Goal: Find specific page/section: Find specific page/section

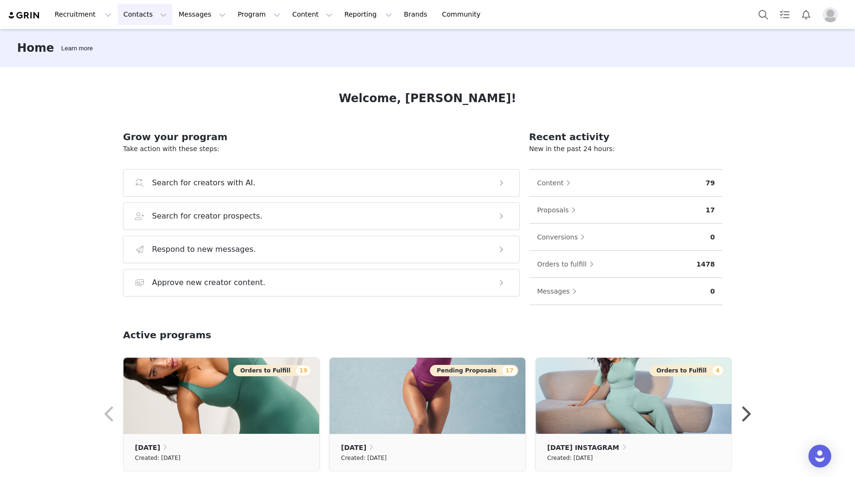
click at [147, 15] on button "Contacts Contacts" at bounding box center [145, 14] width 55 height 21
click at [142, 45] on p "Creators" at bounding box center [133, 42] width 28 height 10
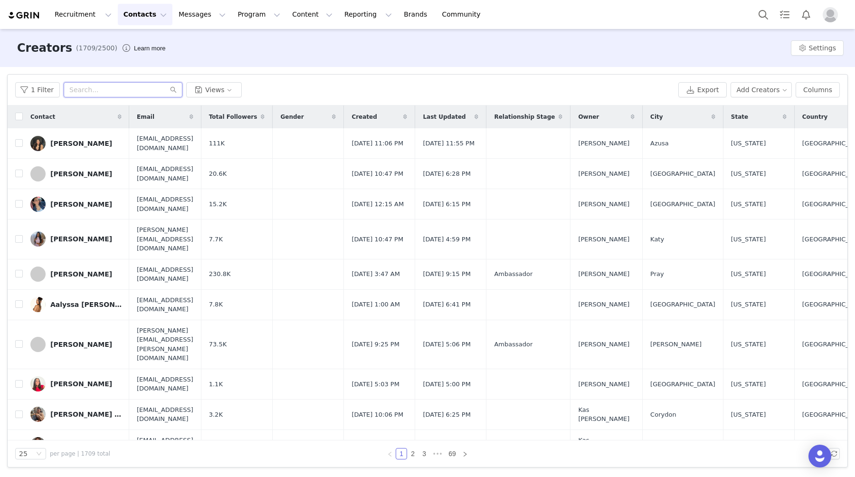
click at [138, 87] on input "text" at bounding box center [123, 89] width 119 height 15
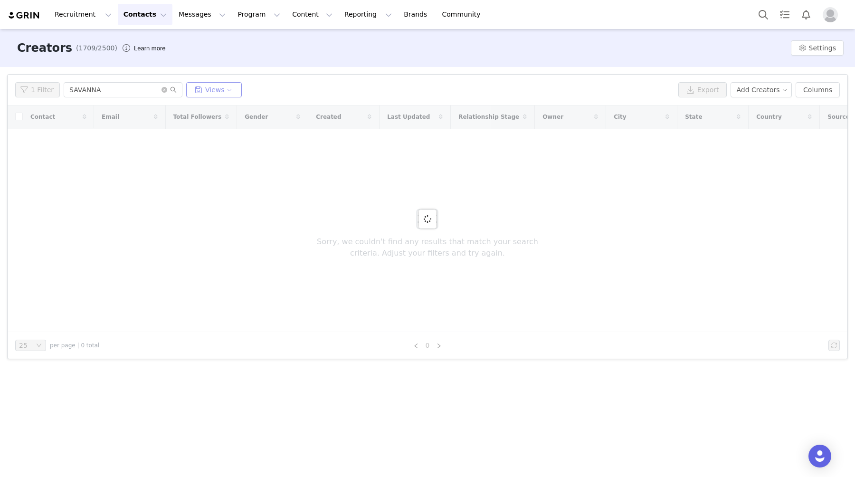
click at [225, 90] on button "Views" at bounding box center [214, 89] width 56 height 15
click at [249, 64] on div "Creators (1709/2500) Learn more Settings" at bounding box center [427, 48] width 855 height 38
click at [138, 88] on input "SAVANNA" at bounding box center [123, 89] width 119 height 15
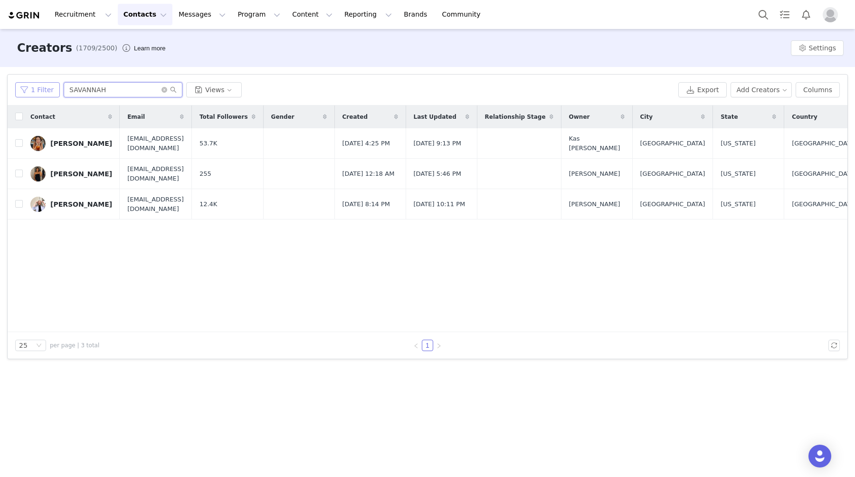
type input "SAVANNAH"
click at [43, 92] on button "1 Filter" at bounding box center [37, 89] width 45 height 15
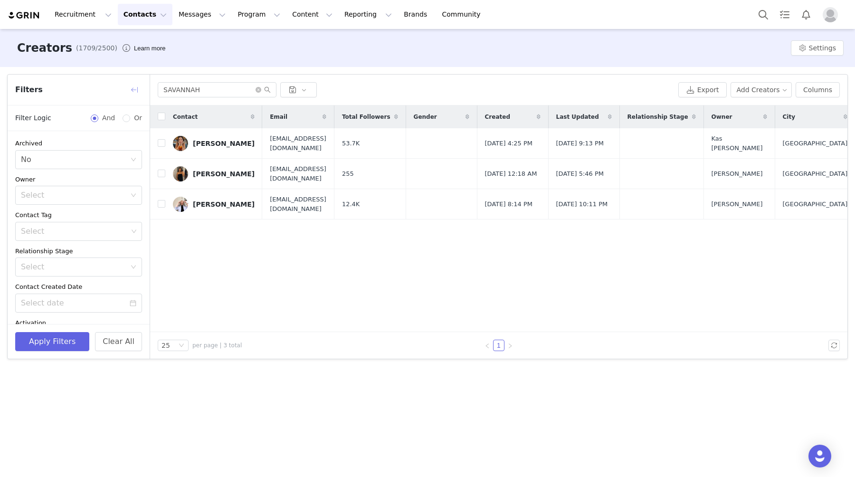
click at [134, 89] on button "button" at bounding box center [134, 89] width 15 height 15
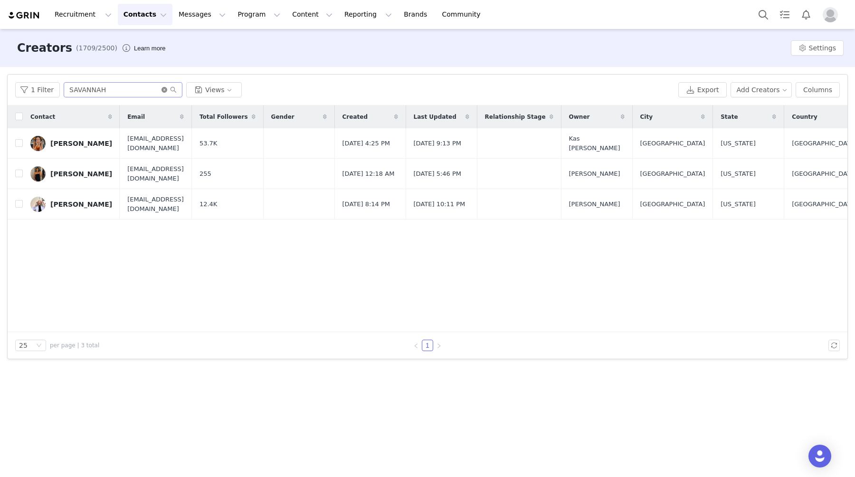
click at [161, 91] on icon "icon: close-circle" at bounding box center [164, 90] width 6 height 6
